Goal: Use online tool/utility: Use online tool/utility

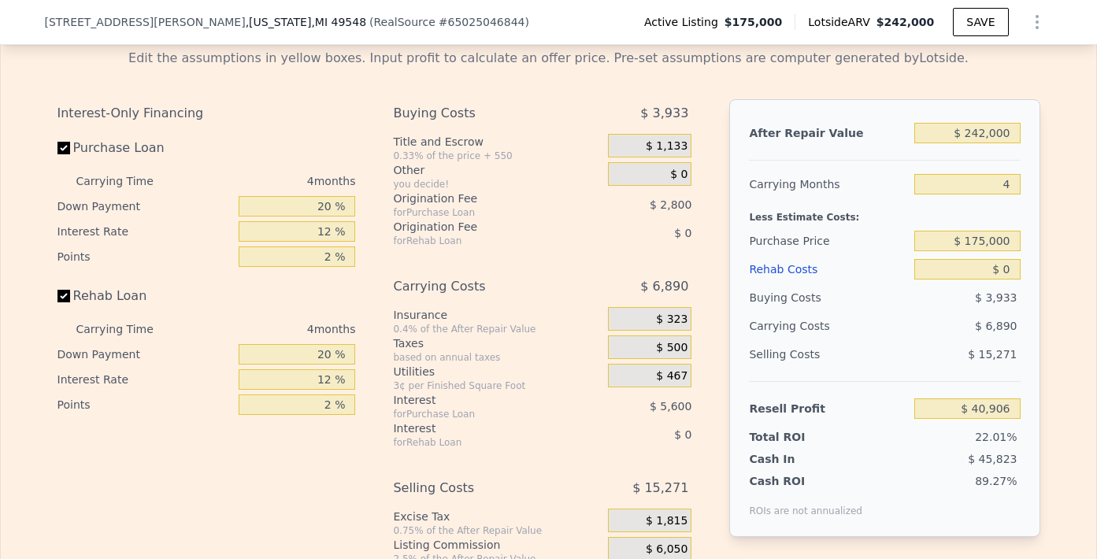
scroll to position [2528, 0]
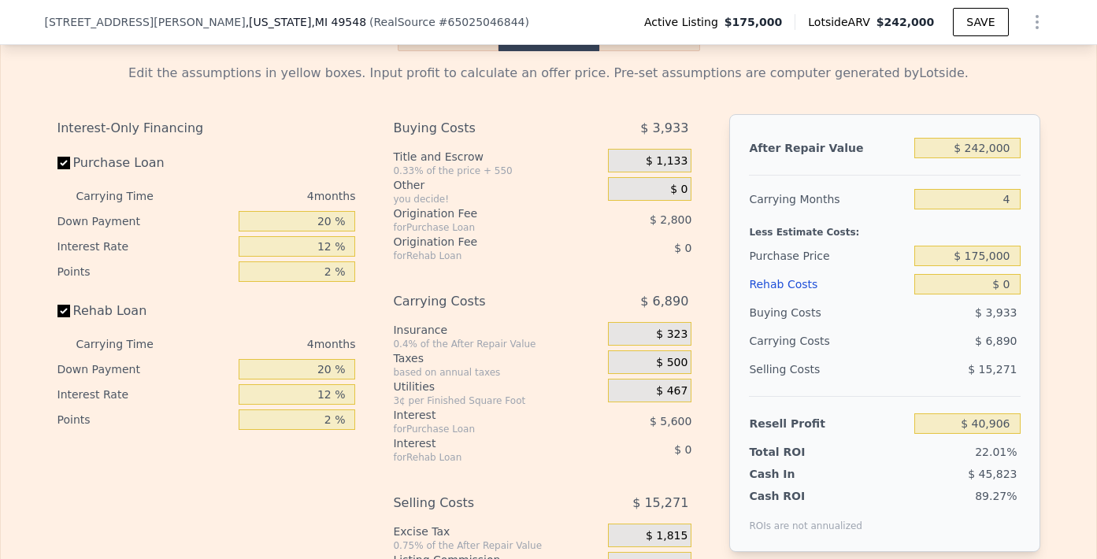
click at [58, 166] on input "Purchase Loan" at bounding box center [63, 163] width 13 height 13
checkbox input "false"
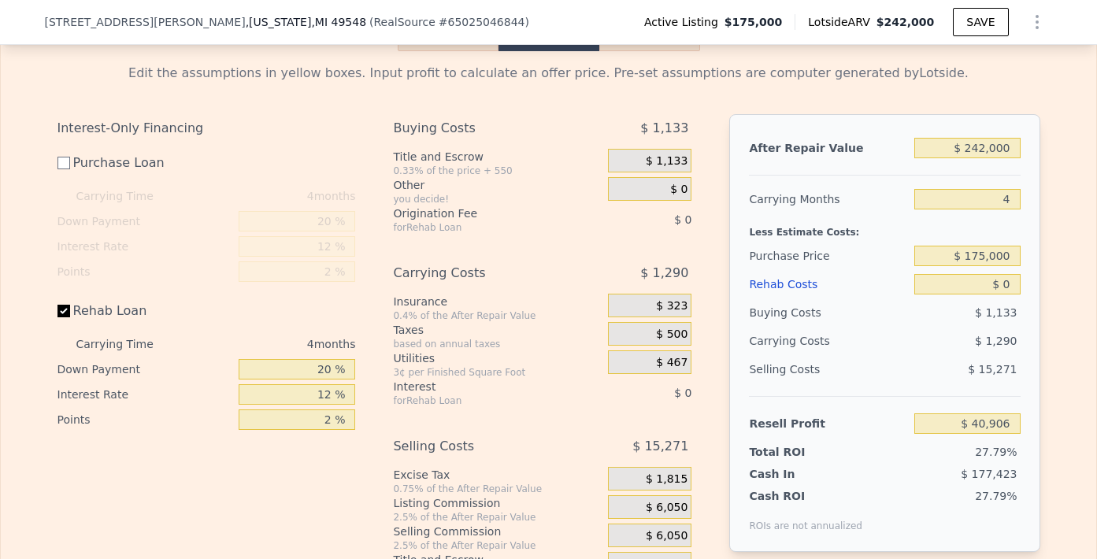
type input "$ 49,306"
click at [57, 317] on input "Rehab Loan" at bounding box center [63, 311] width 13 height 13
checkbox input "false"
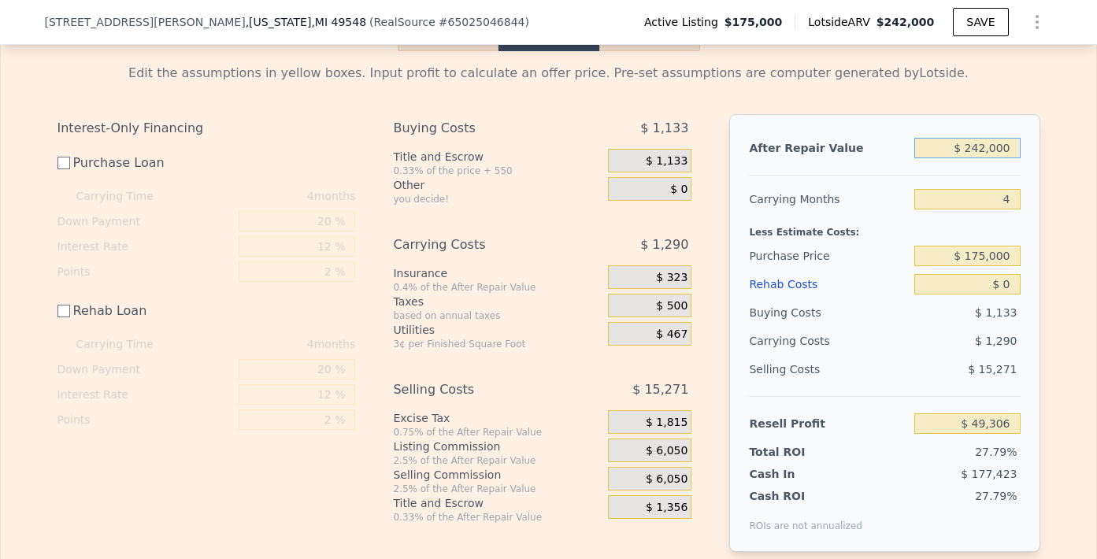
drag, startPoint x: 1002, startPoint y: 156, endPoint x: 967, endPoint y: 156, distance: 35.4
click at [967, 156] on input "$ 242,000" at bounding box center [966, 148] width 105 height 20
type input "$ 22"
type input "-$ 177,630"
type input "$ 222"
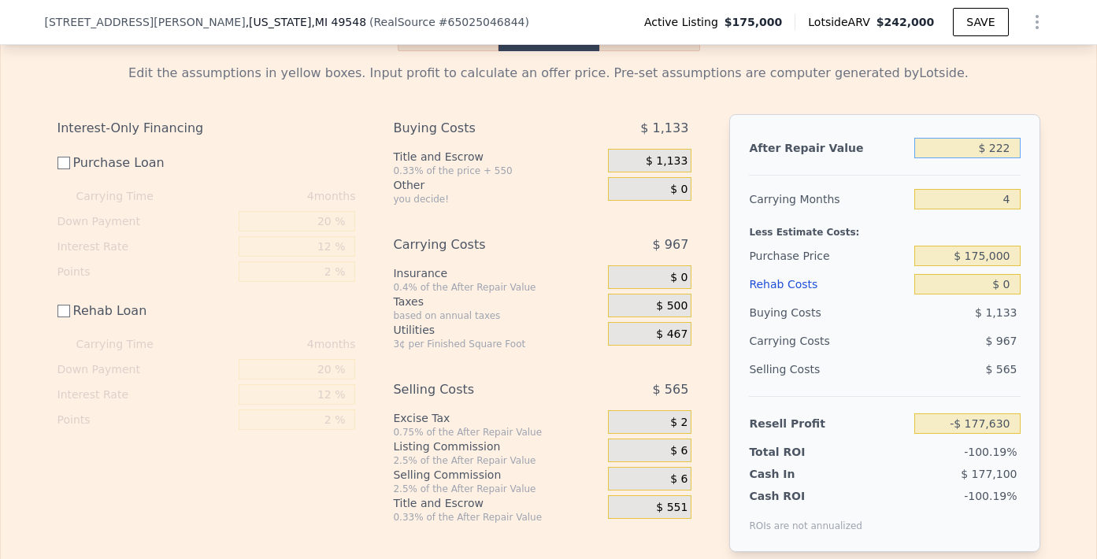
type input "-$ 177,443"
type input "$ 22"
type input "-$ 177,630"
type input "$ 229"
type input "-$ 177,436"
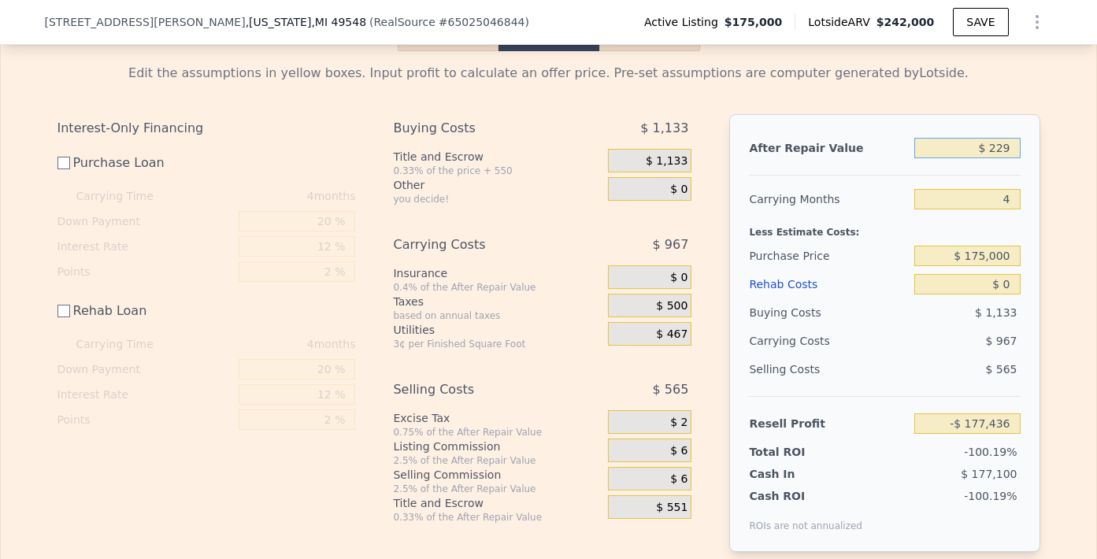
type input "$ 2,290"
type input "-$ 175,502"
type input "$ 22,900"
type input "-$ 156,175"
type input "$ 229,000"
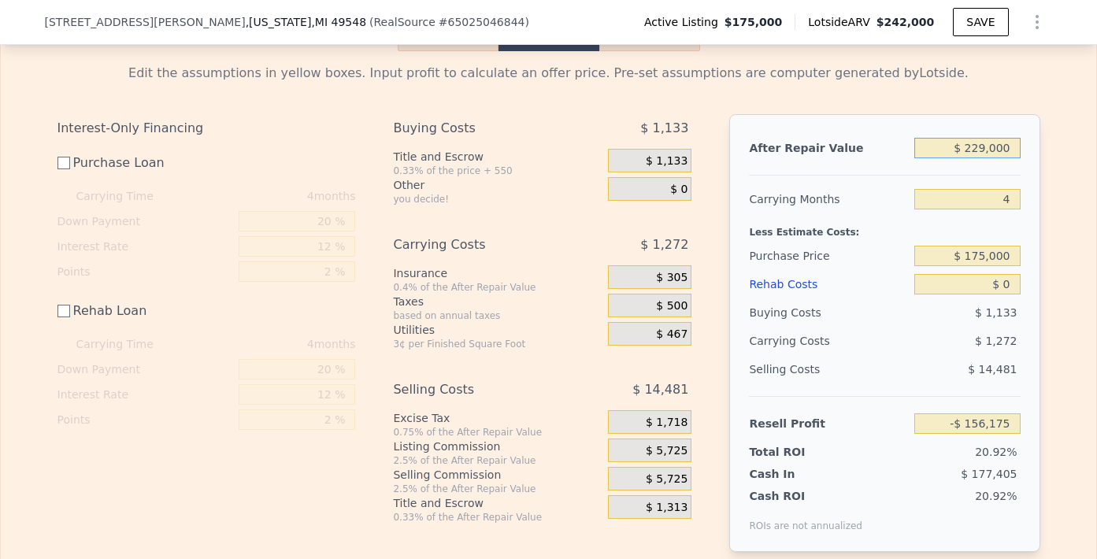
type input "$ 37,114"
drag, startPoint x: 1007, startPoint y: 262, endPoint x: 956, endPoint y: 263, distance: 50.4
click at [956, 263] on input "$ 175,000" at bounding box center [966, 256] width 105 height 20
type input "$ 135,000"
type input "$ 77,247"
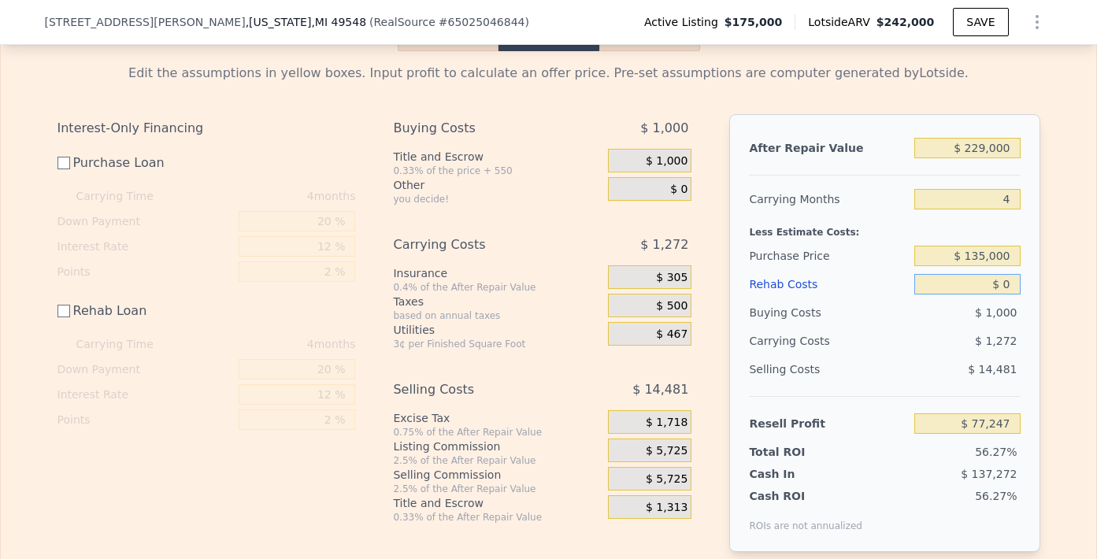
drag, startPoint x: 1007, startPoint y: 291, endPoint x: 975, endPoint y: 289, distance: 31.6
click at [975, 289] on input "$ 0" at bounding box center [966, 284] width 105 height 20
type input "$ 5"
type input "$ 77,242"
type input "$ 500"
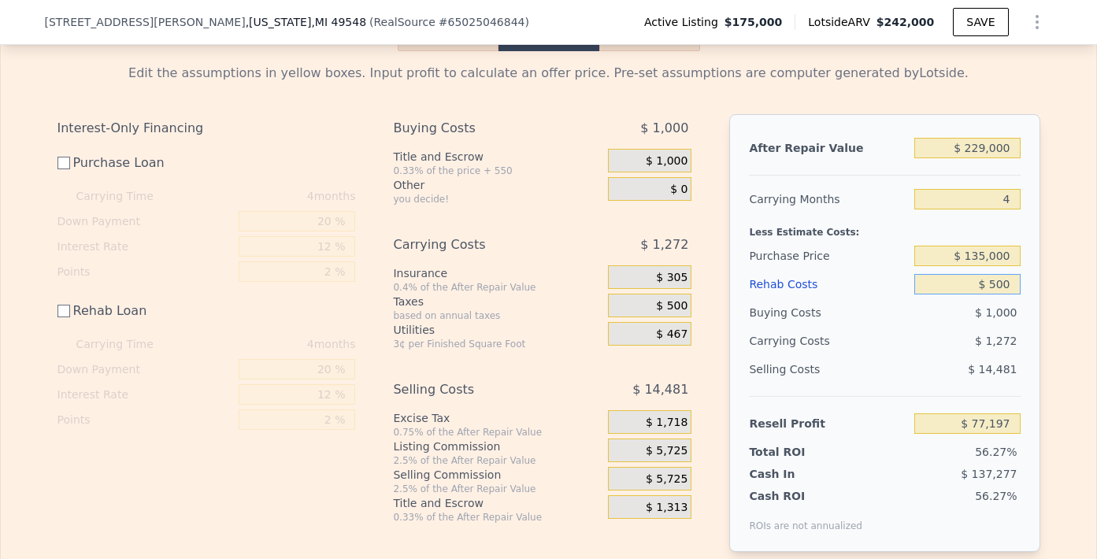
type input "$ 76,747"
type input "$ 50,000"
type input "$ 27,247"
type input "$ 500,000"
type input "-$ 422,753"
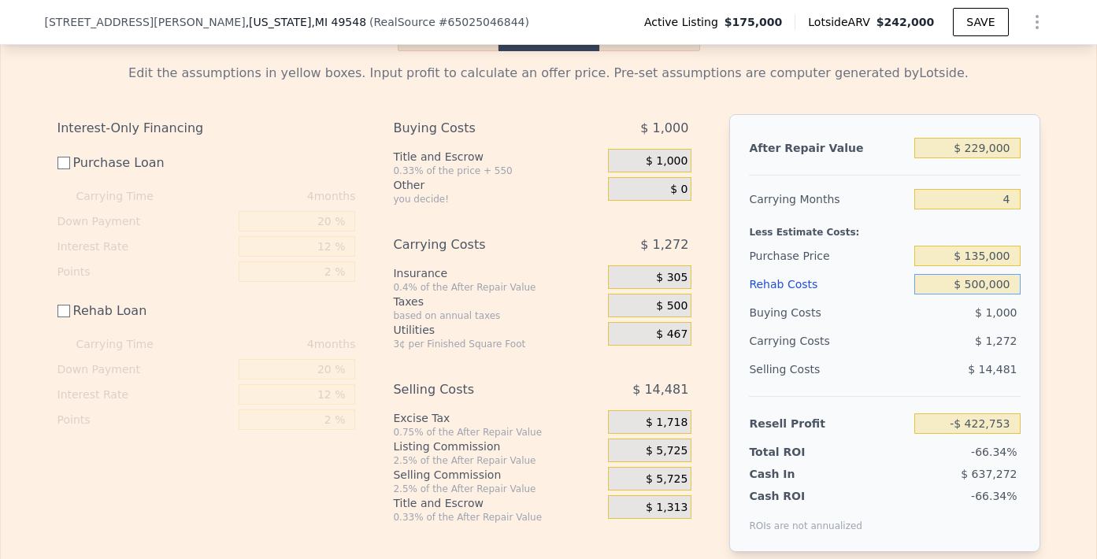
type input "$ 50,000"
type input "$ 27,247"
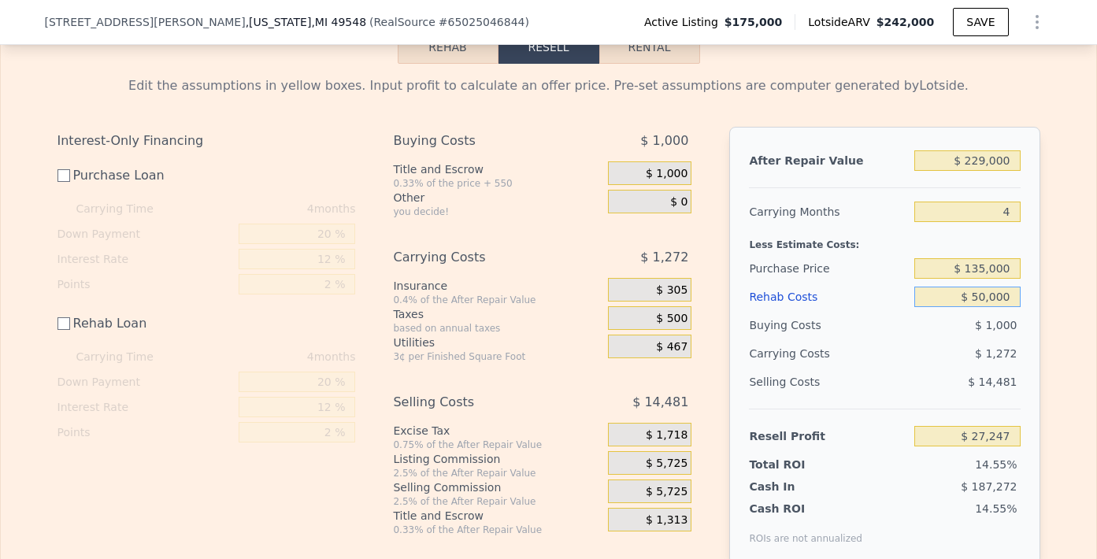
scroll to position [2567, 0]
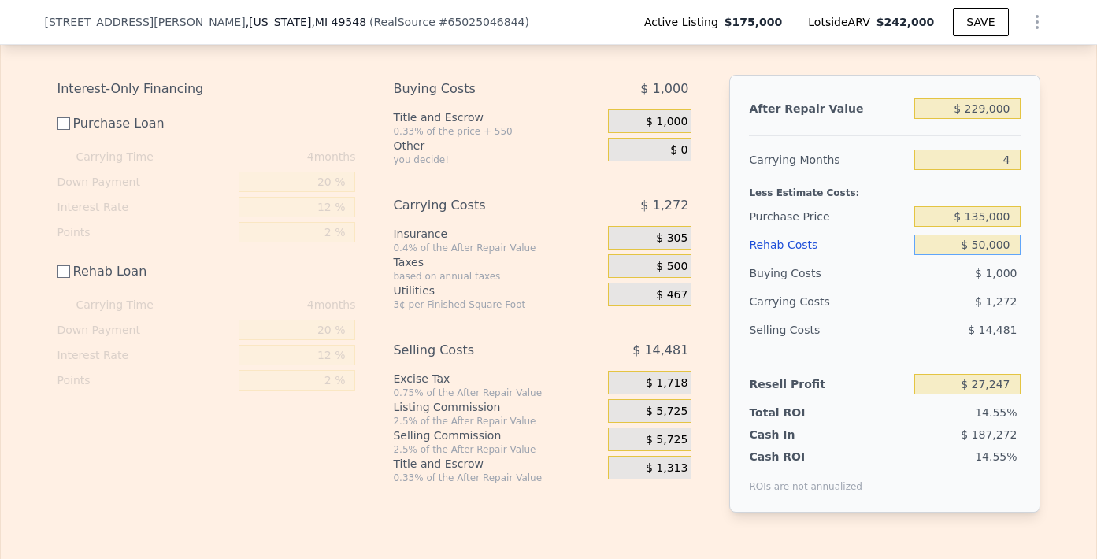
click at [974, 252] on input "$ 50,000" at bounding box center [966, 245] width 105 height 20
type input "$ 60,000"
type input "$ 17,247"
type input "$ 50,000"
type input "$ 27,247"
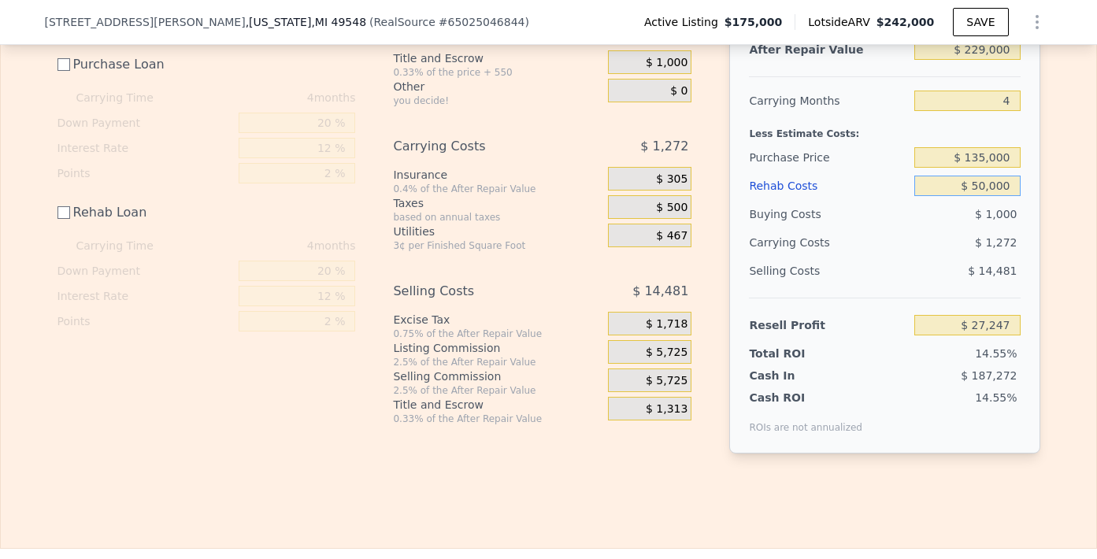
scroll to position [2633, 0]
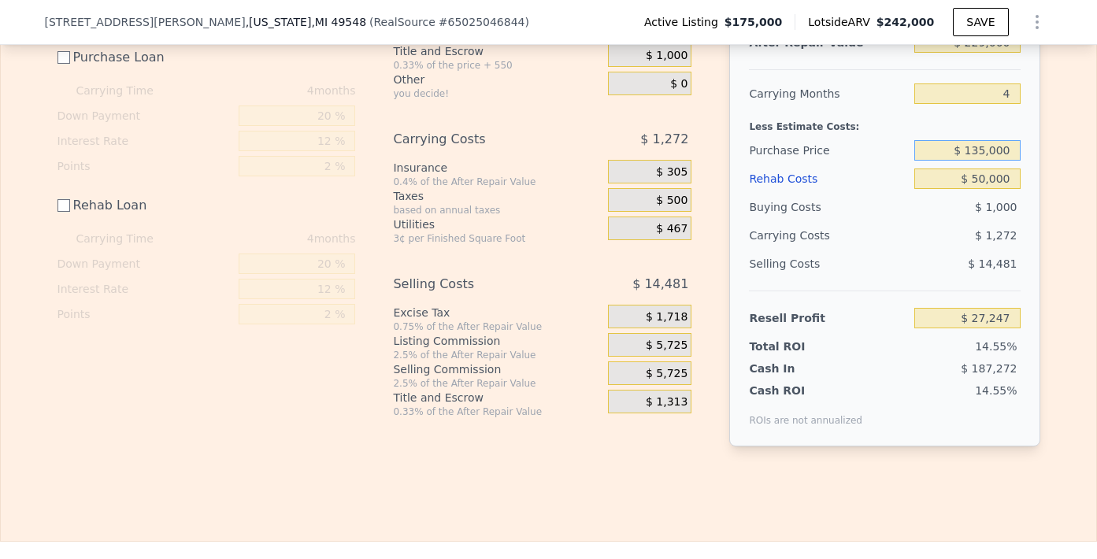
drag, startPoint x: 1008, startPoint y: 157, endPoint x: 965, endPoint y: 161, distance: 43.5
click at [965, 161] on input "$ 135,000" at bounding box center [966, 150] width 105 height 20
type input "$ 175,000"
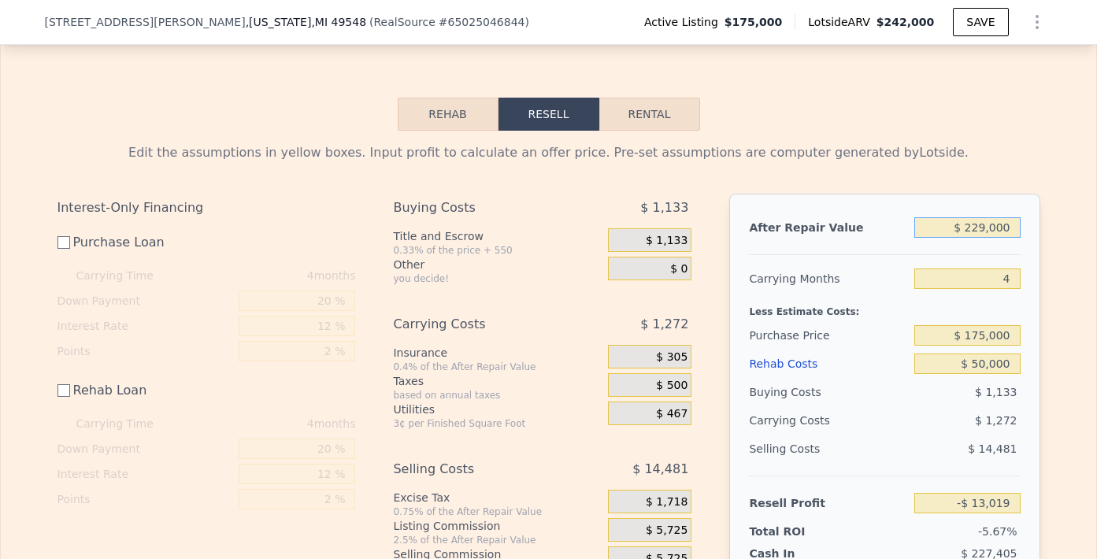
click at [1004, 231] on input "$ 229,000" at bounding box center [966, 227] width 105 height 20
type input "-$ 12,886"
drag, startPoint x: 1004, startPoint y: 231, endPoint x: 968, endPoint y: 233, distance: 36.3
click at [968, 233] on input "$ 229,000" at bounding box center [966, 227] width 105 height 20
type input "$ 25"
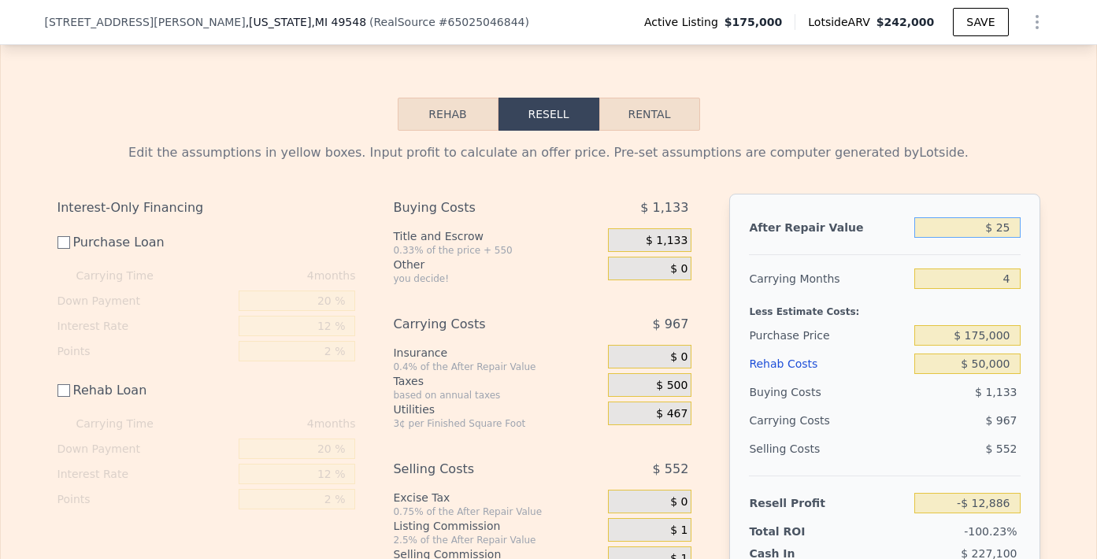
type input "-$ 227,627"
type input "$ 2,590"
type input "-$ 225,221"
type input "$ 25,900"
type input "-$ 203,361"
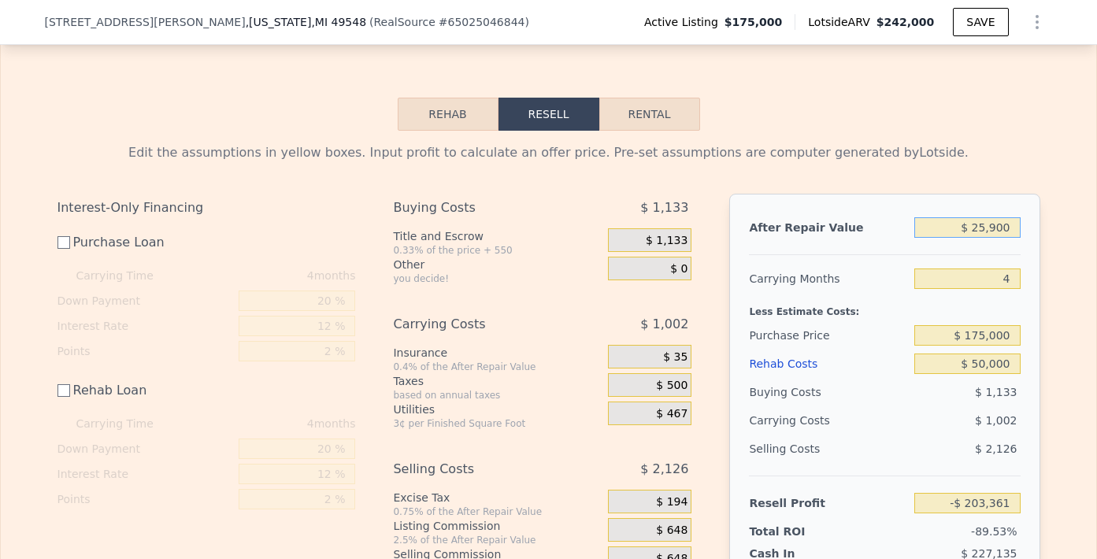
type input "$ 259,000"
type input "$ 15,250"
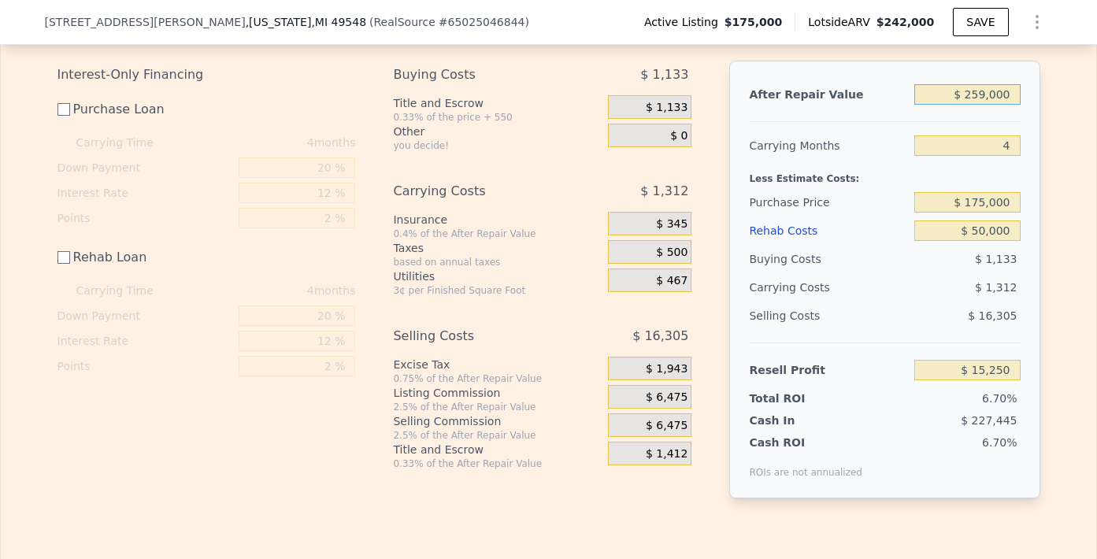
scroll to position [2589, 0]
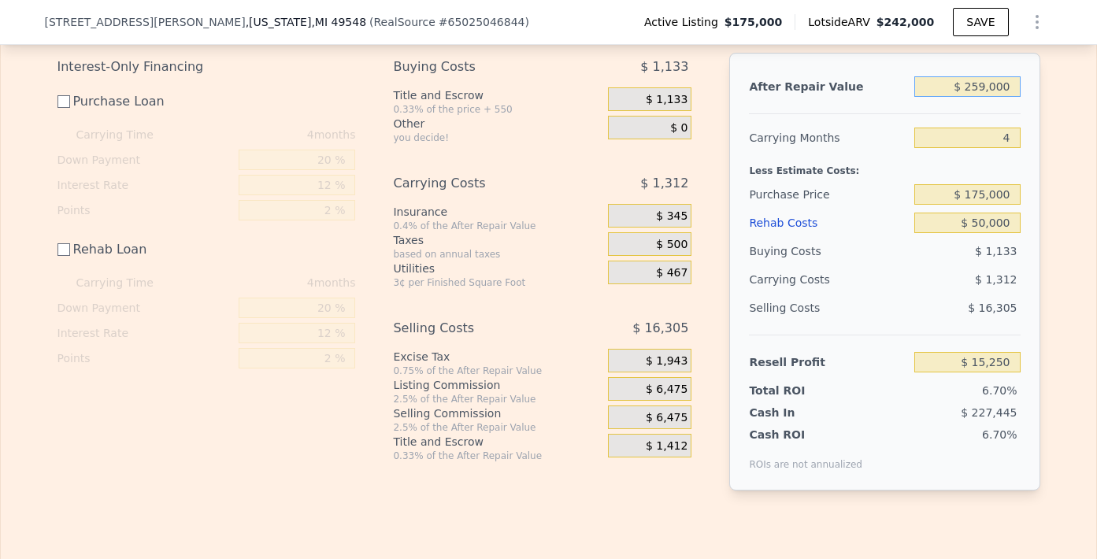
type input "$ 25,900"
type input "-$ 203,361"
type input "$ 259"
type input "-$ 227,406"
type input "$ 25"
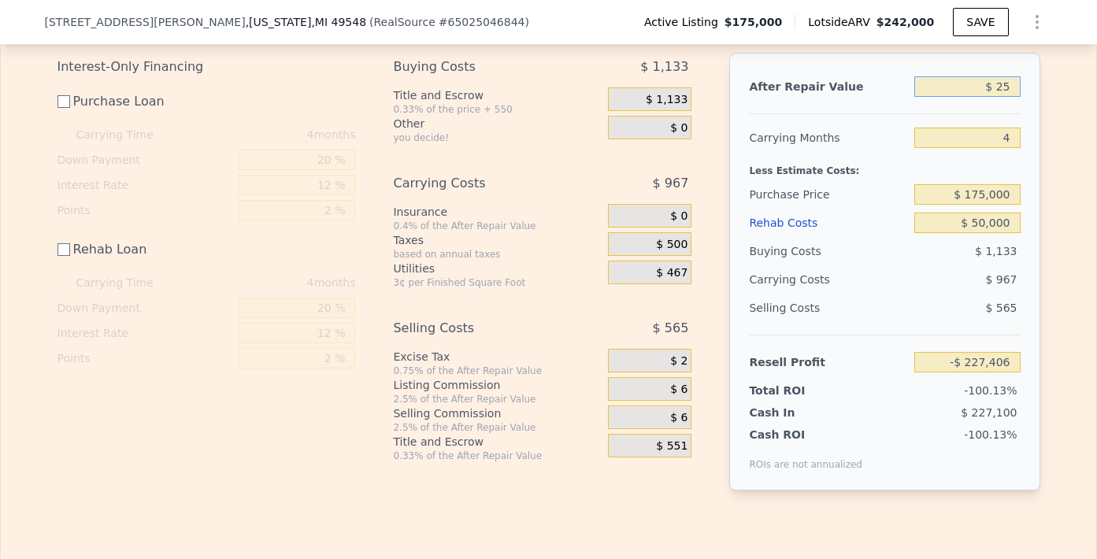
type input "-$ 227,627"
type input "$ 2"
type input "-$ 227,648"
type input "$ 25"
type input "-$ 227,627"
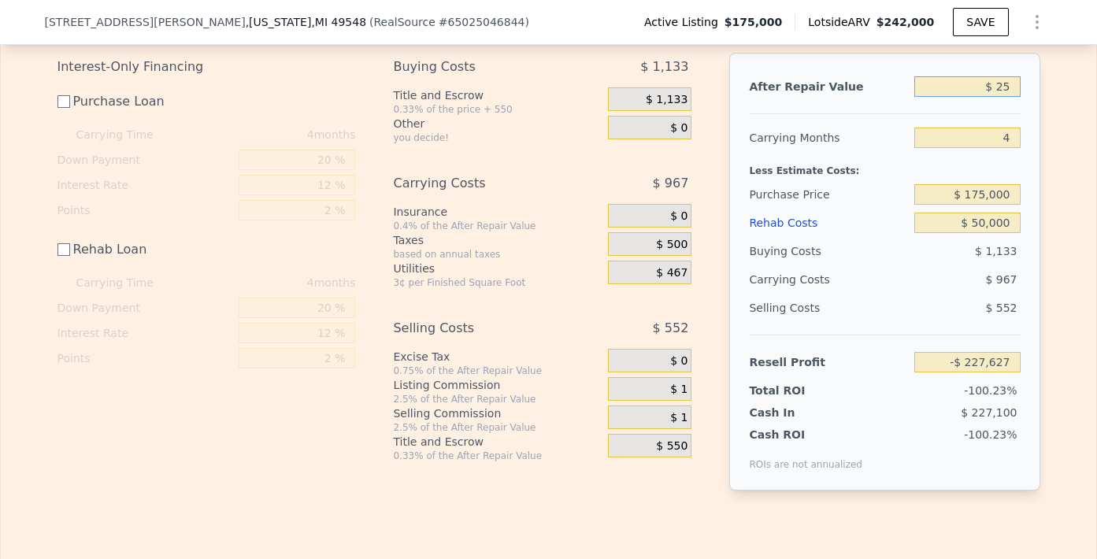
type input "$ 259"
type input "-$ 227,406"
type input "$ 2,590"
type input "-$ 225,221"
type input "$ 25,900"
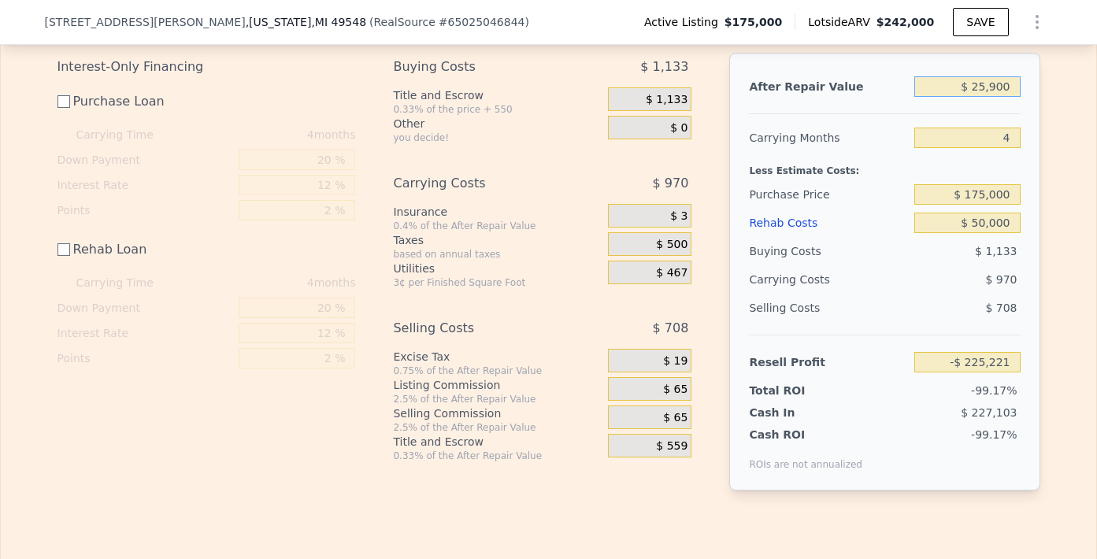
type input "-$ 203,361"
type input "$ 259,000"
type input "$ 15,250"
type input "$ 25,900"
type input "-$ 203,361"
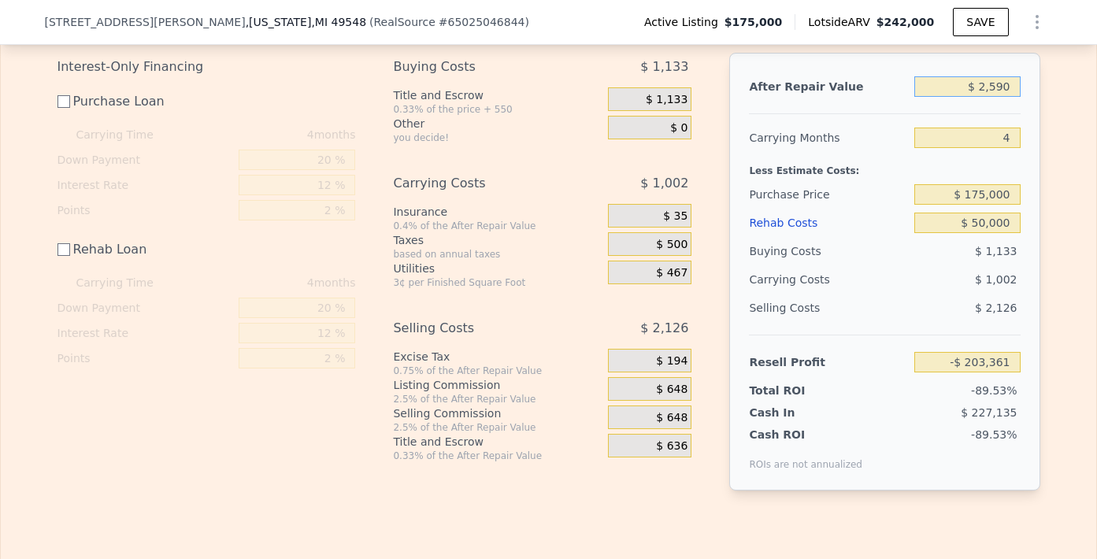
type input "$ 259"
type input "-$ 227,406"
type input "$ 25"
type input "-$ 227,627"
type input "$ 2"
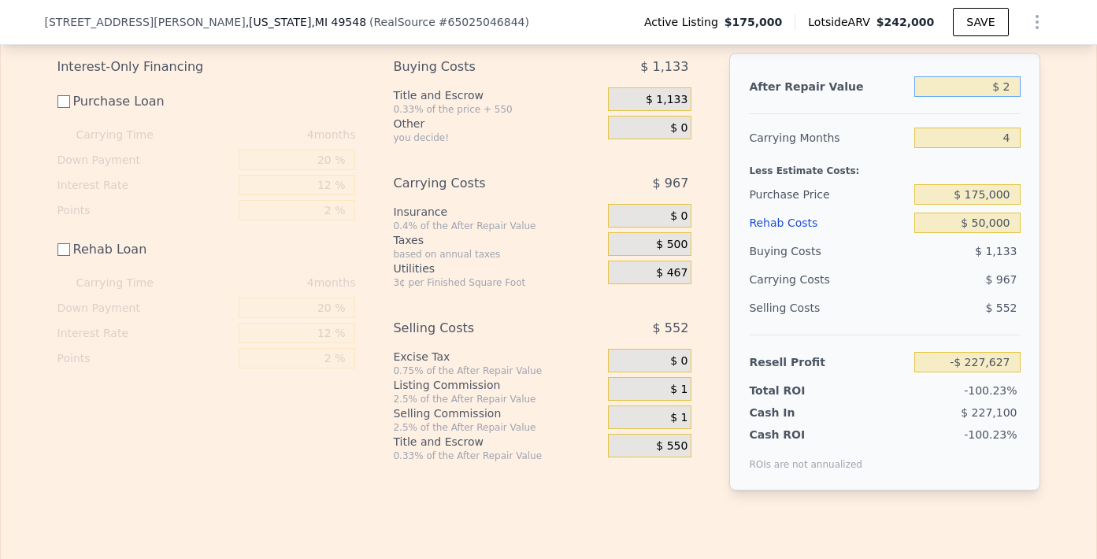
type input "-$ 227,648"
type input "$ 229"
type input "-$ 227,436"
type input "$ 2,290"
type input "-$ 225,502"
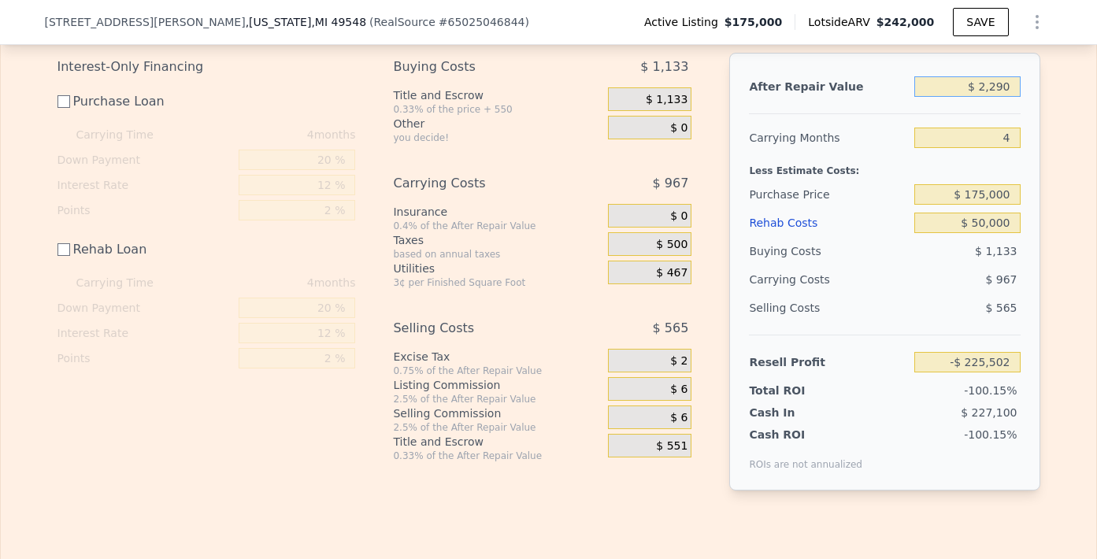
type input "$ 22,900"
type input "-$ 206,175"
type input "$ 229,000"
type input "-$ 12,886"
click at [974, 202] on input "$ 175,000" at bounding box center [966, 194] width 105 height 20
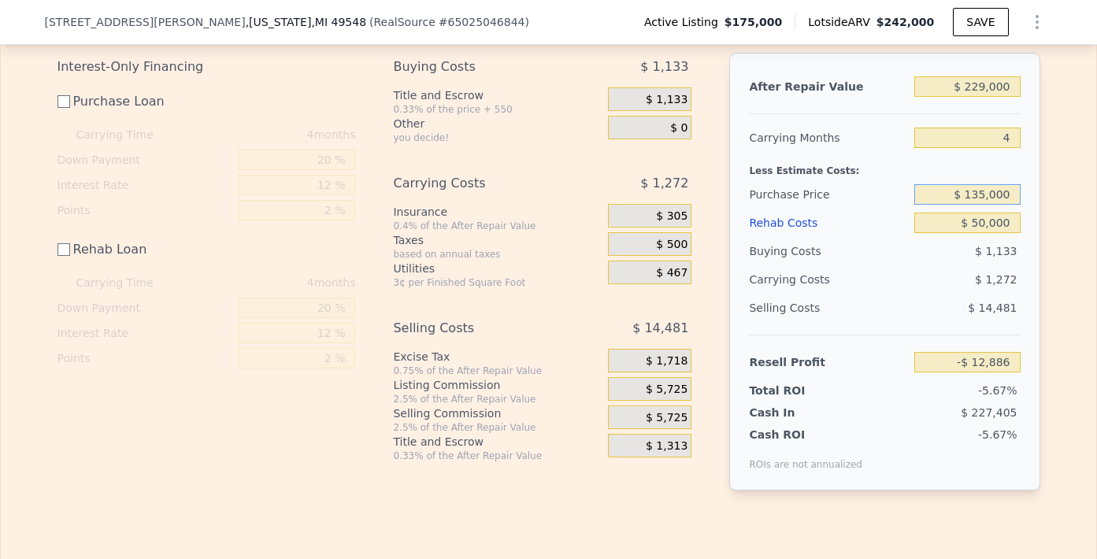
type input "$ 135,000"
click at [999, 231] on input "$ 50,000" at bounding box center [966, 223] width 105 height 20
type input "$ 27,247"
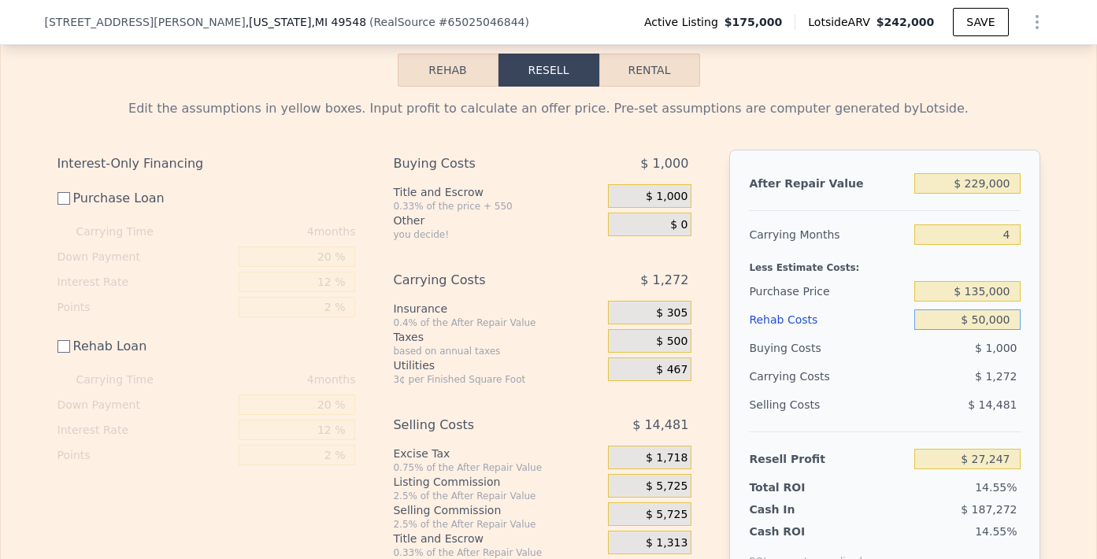
scroll to position [2492, 0]
click at [971, 188] on input "$ 229,000" at bounding box center [966, 183] width 105 height 20
type input "$ 29,000"
type input "-$ 160,321"
type input "$ 209,000"
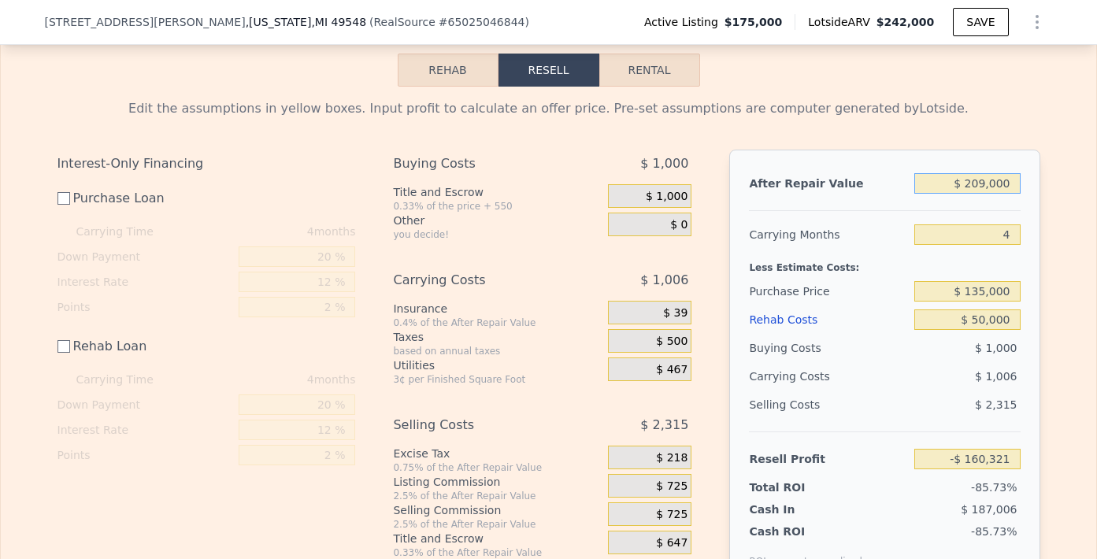
type input "$ 8,490"
type input "$ 219,000"
type input "$ 17,869"
type input "$ 29,000"
type input "-$ 160,321"
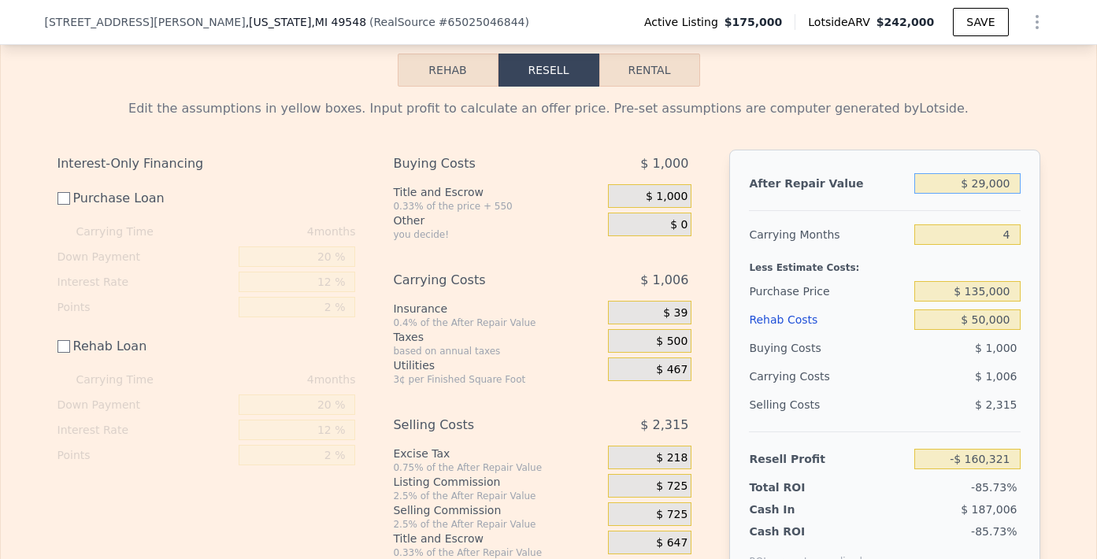
type input "$ 249,000"
type input "$ 46,004"
type input "$ 249,000"
click at [973, 298] on input "$ 135,000" at bounding box center [966, 291] width 105 height 20
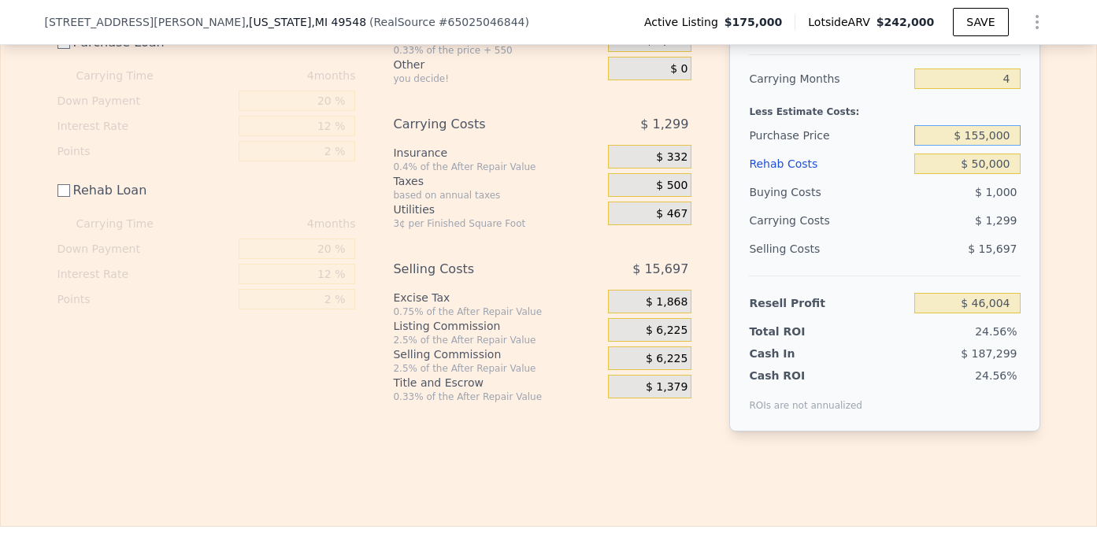
scroll to position [2581, 0]
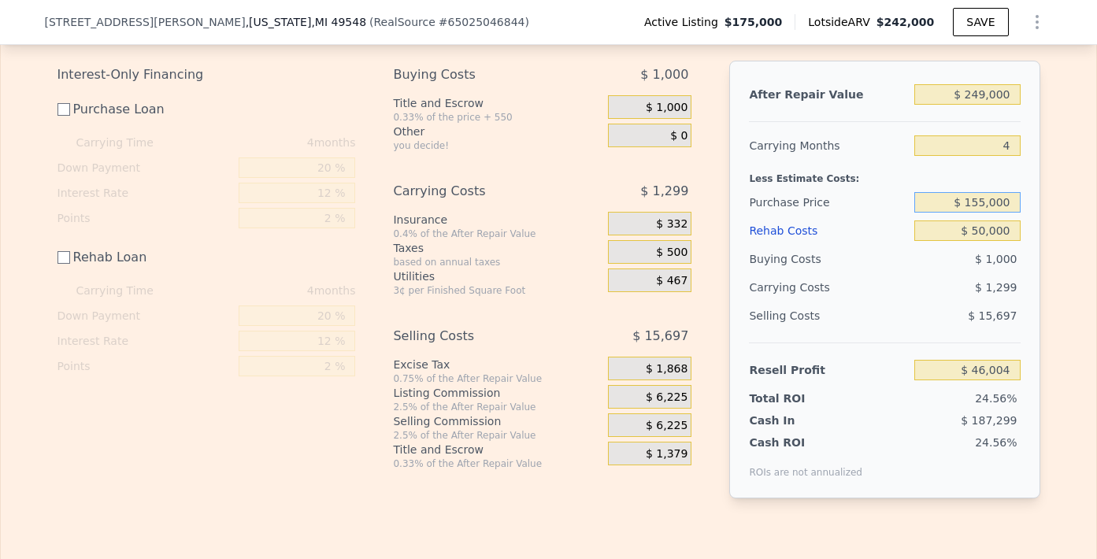
type input "$ 155,000"
click at [972, 241] on input "$ 50,000" at bounding box center [966, 230] width 105 height 20
type input "$ 25,938"
type input "$ 60,000"
type input "$ 15,938"
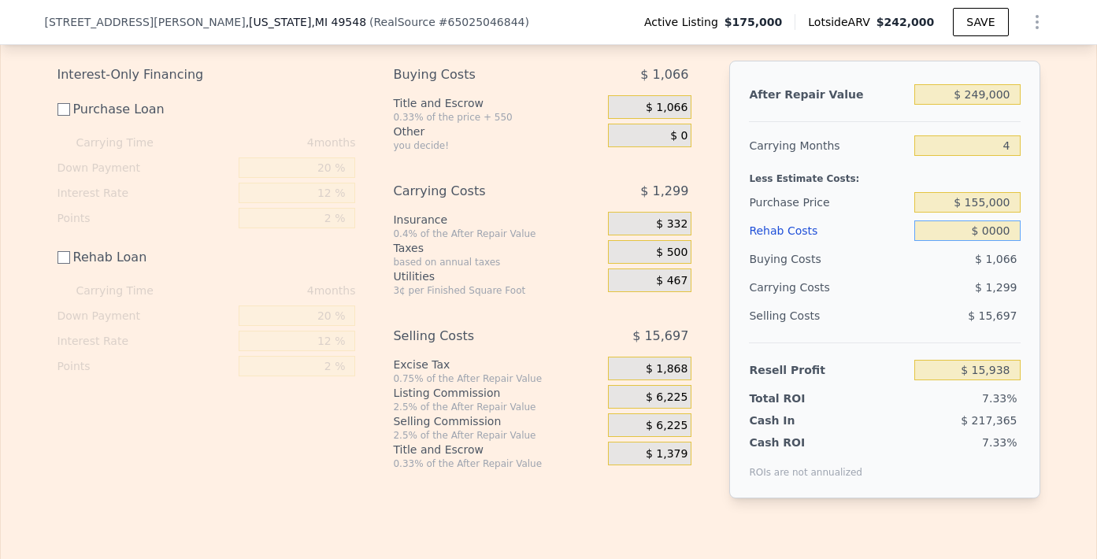
type input "$ 50,000"
type input "$ 25,938"
type input "$ 60,000"
type input "$ 15,938"
